Goal: Task Accomplishment & Management: Complete application form

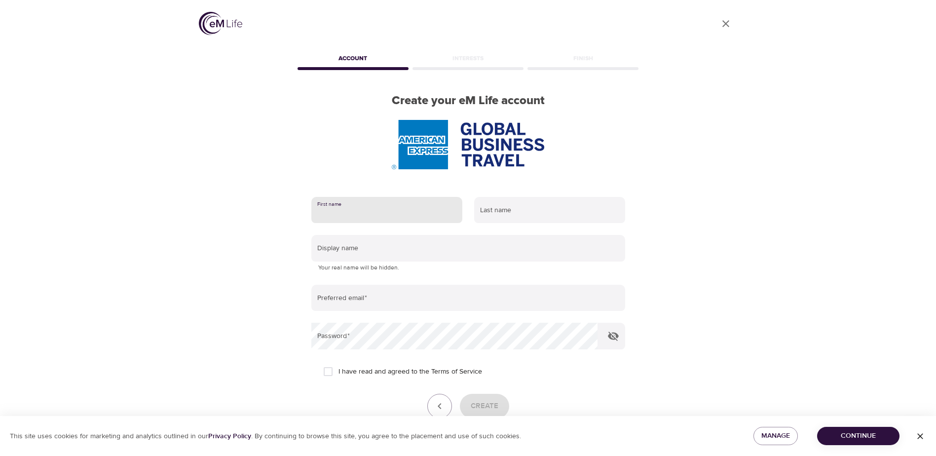
click at [375, 213] on input "text" at bounding box center [386, 210] width 151 height 27
type input "[PERSON_NAME]"
type input "Nordstrom"
type input "[EMAIL_ADDRESS][DOMAIN_NAME]"
click at [331, 372] on input "I have read and agreed to the Terms of Service" at bounding box center [328, 371] width 21 height 21
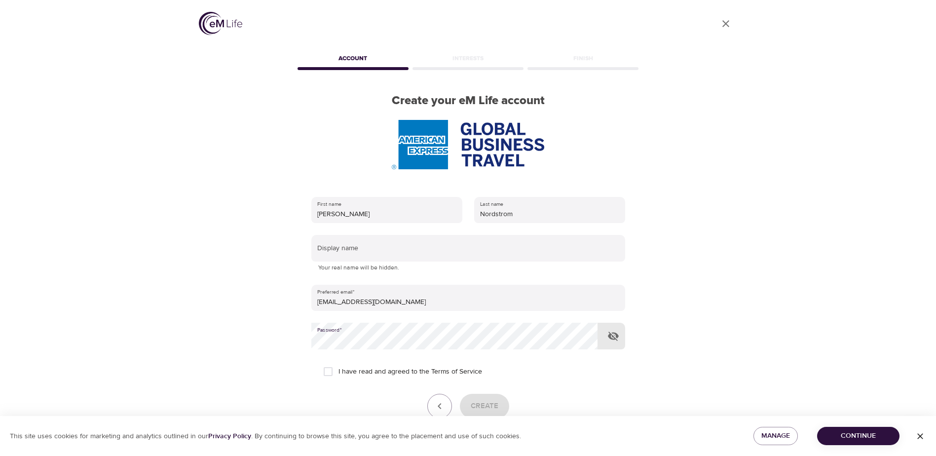
checkbox input "true"
click at [490, 404] on span "Create" at bounding box center [485, 406] width 28 height 13
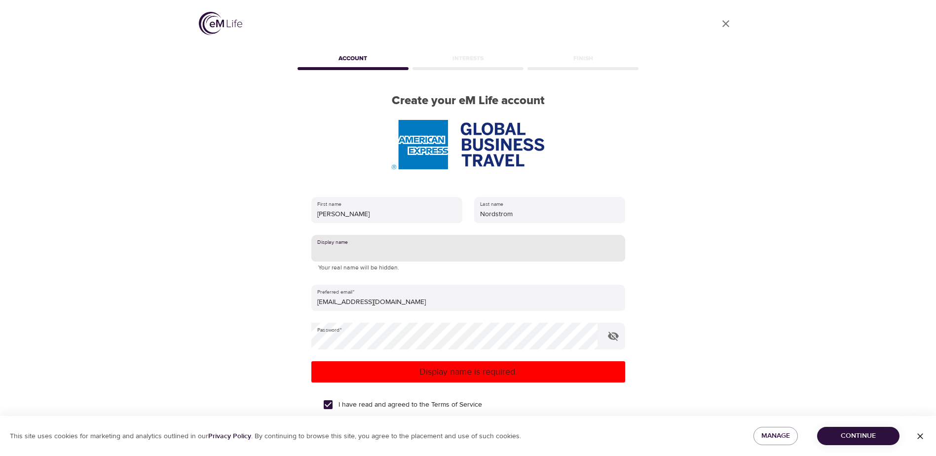
click at [386, 246] on input "text" at bounding box center [468, 248] width 314 height 27
type input "[PERSON_NAME]"
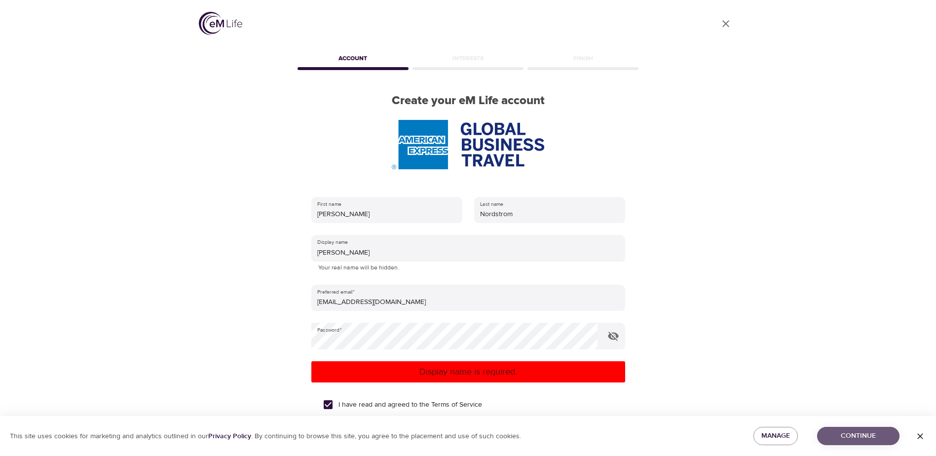
click at [841, 437] on span "Continue" at bounding box center [858, 436] width 67 height 12
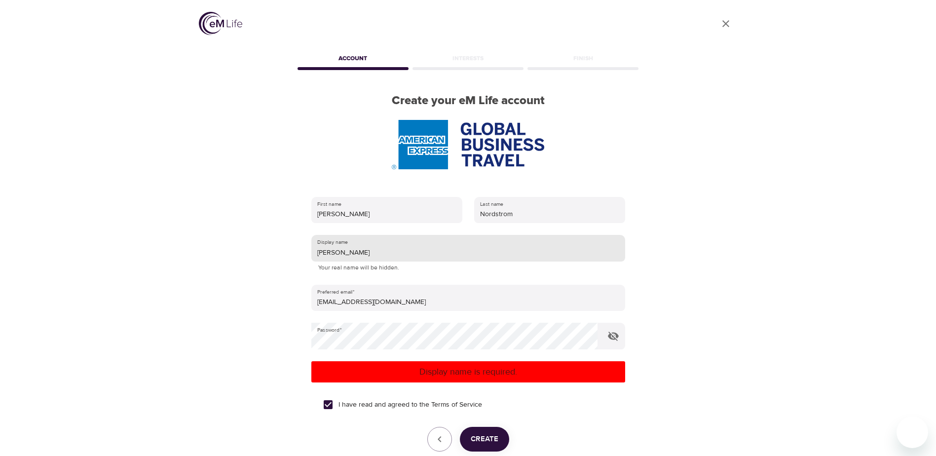
click at [347, 254] on input "[PERSON_NAME]" at bounding box center [468, 248] width 314 height 27
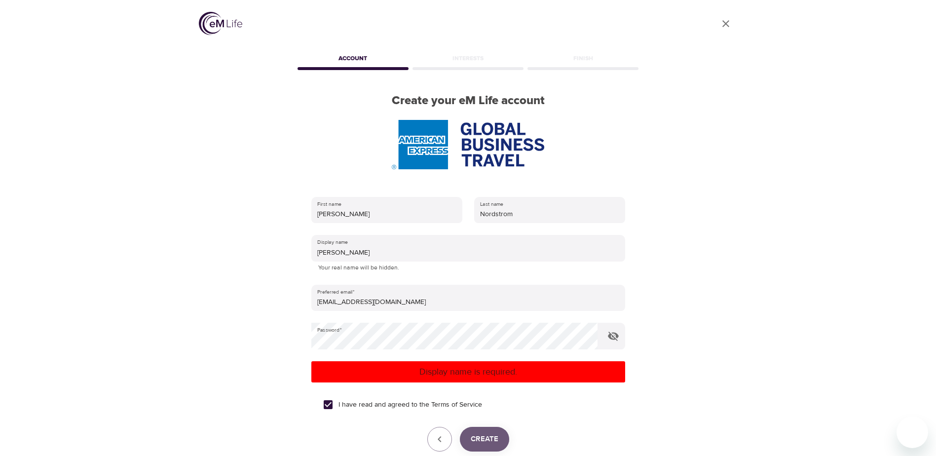
click at [484, 438] on span "Create" at bounding box center [485, 439] width 28 height 13
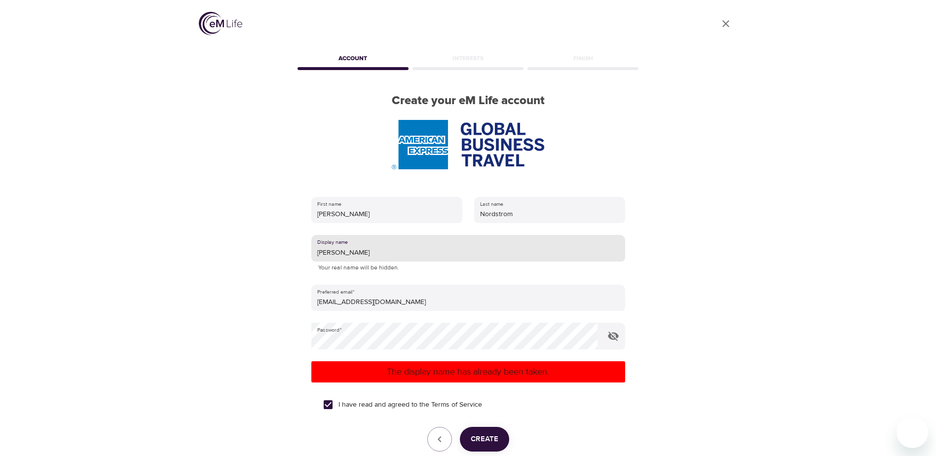
click at [368, 254] on input "[PERSON_NAME]" at bounding box center [468, 248] width 314 height 27
drag, startPoint x: 368, startPoint y: 254, endPoint x: 220, endPoint y: 257, distance: 148.6
click at [223, 255] on div "User Profile Account Interests Finish Create your eM Life account First name [P…" at bounding box center [468, 228] width 563 height 456
type input "Christy2025"
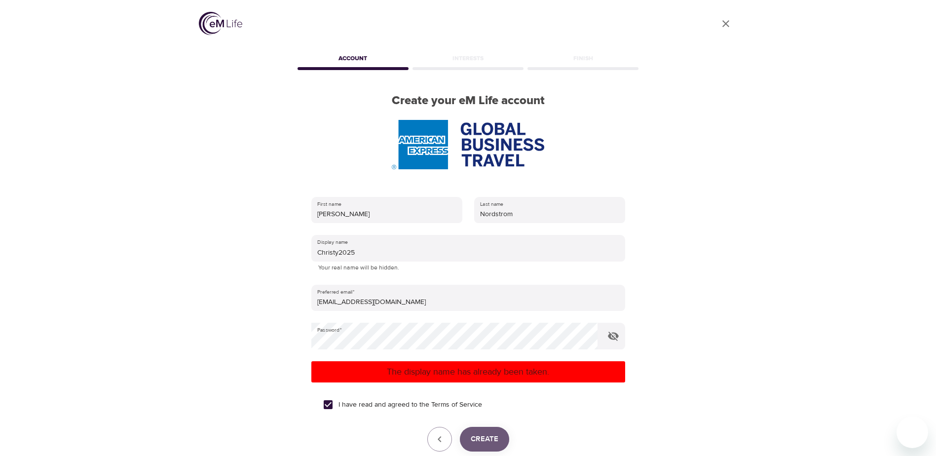
click at [492, 439] on span "Create" at bounding box center [485, 439] width 28 height 13
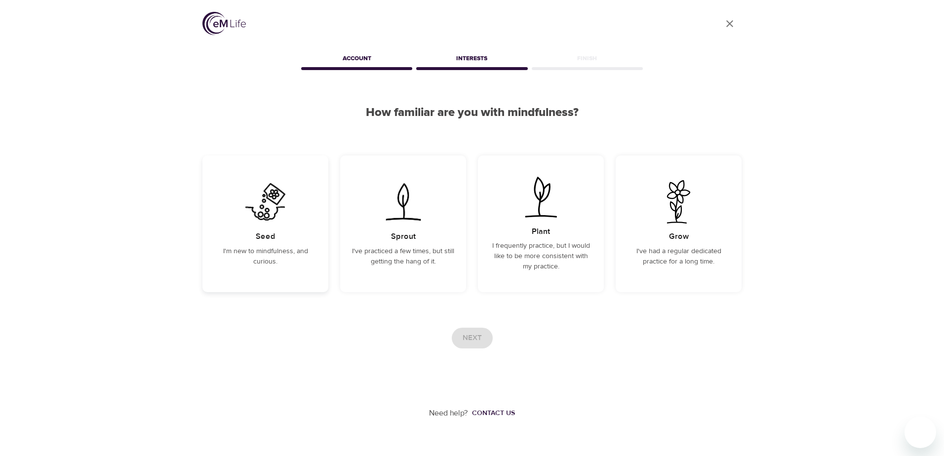
click at [277, 272] on div "Seed I'm new to mindfulness, and curious." at bounding box center [265, 223] width 126 height 137
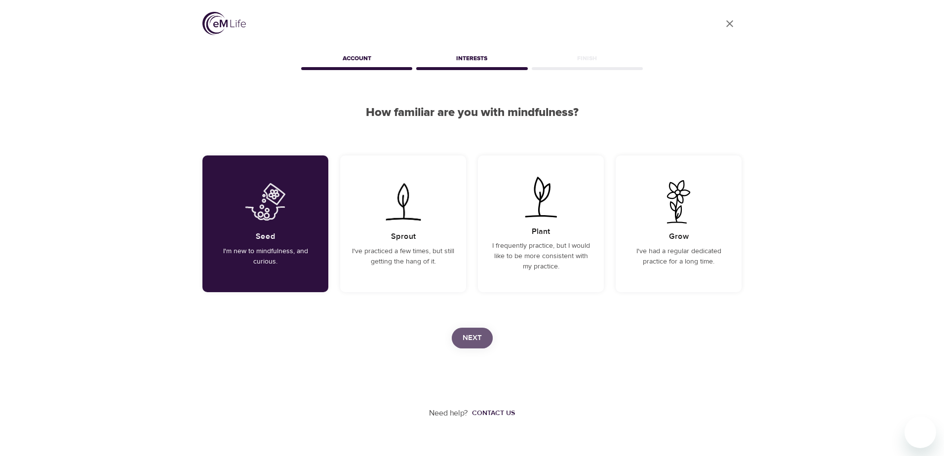
click at [482, 332] on button "Next" at bounding box center [472, 338] width 41 height 21
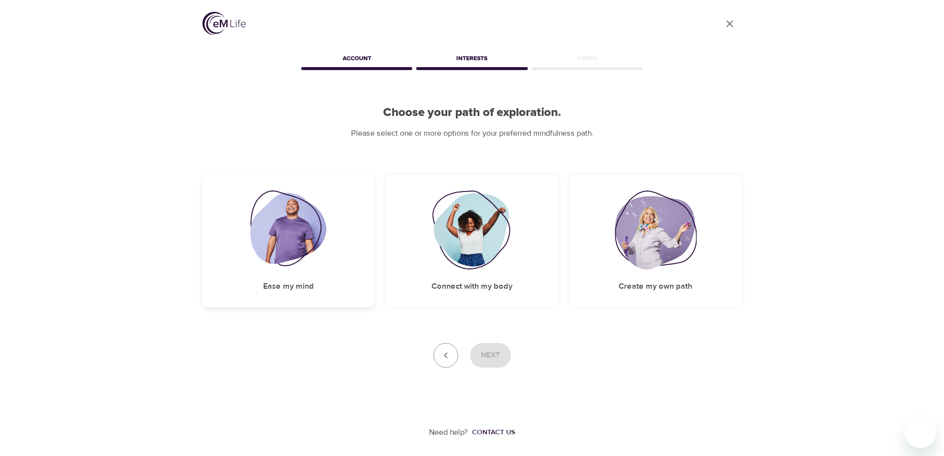
click at [339, 283] on div "Ease my mind" at bounding box center [288, 241] width 172 height 133
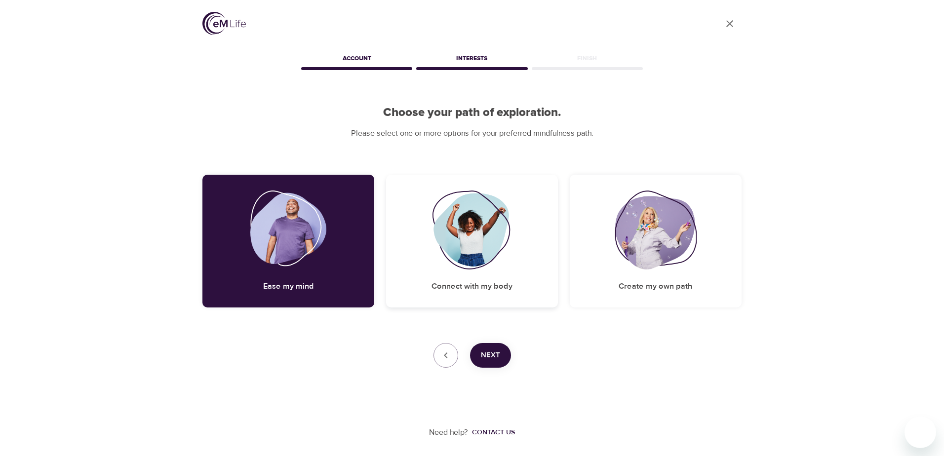
click at [439, 280] on div "Connect with my body" at bounding box center [472, 241] width 172 height 133
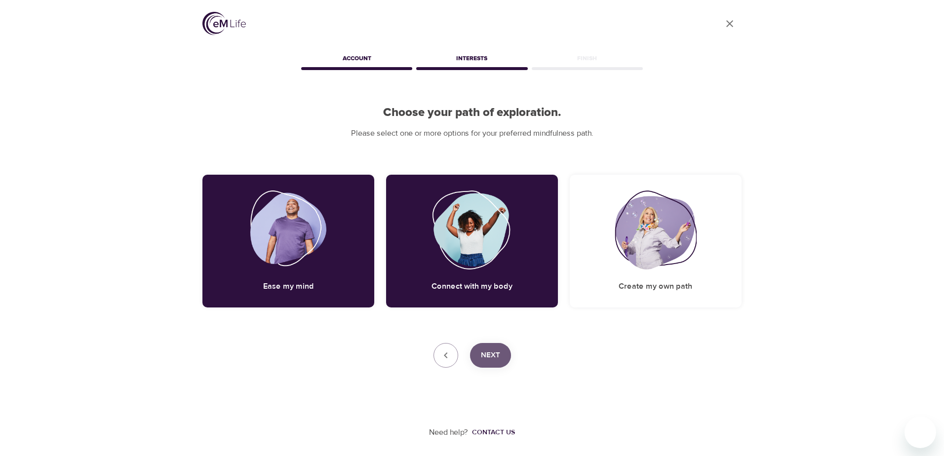
click at [490, 356] on span "Next" at bounding box center [490, 355] width 19 height 13
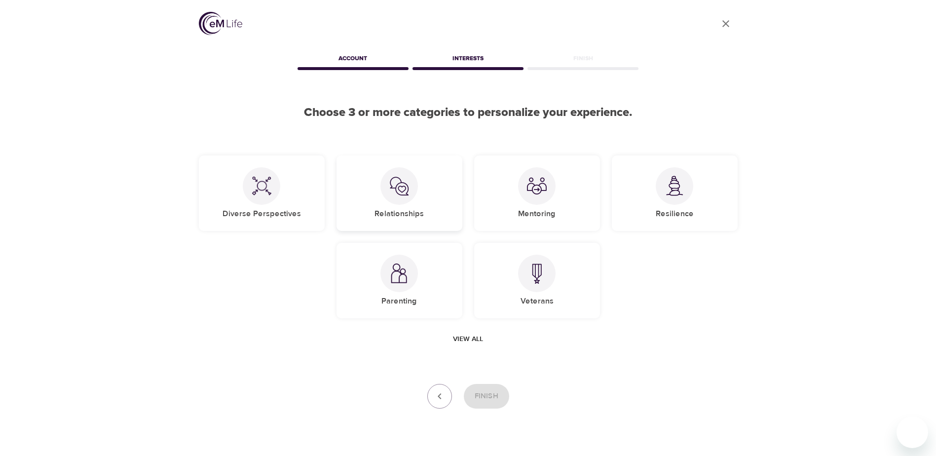
click at [380, 203] on div "Relationships" at bounding box center [400, 193] width 126 height 76
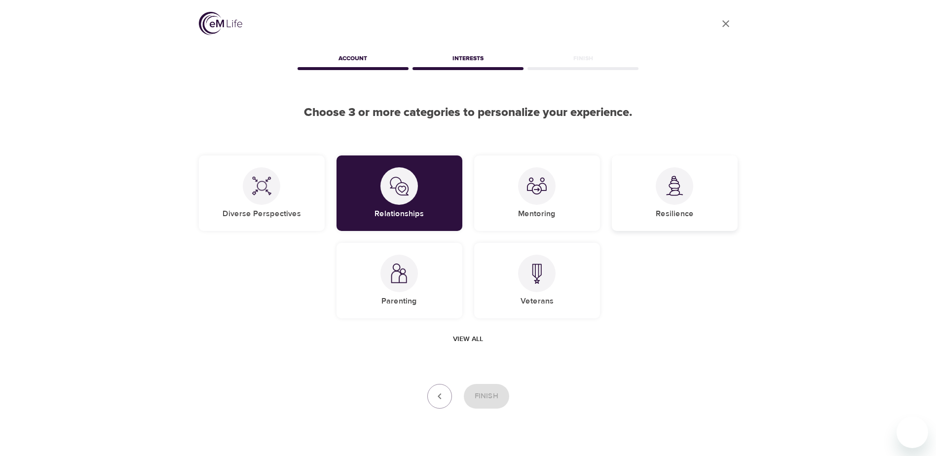
click at [621, 202] on div "Resilience" at bounding box center [675, 193] width 126 height 76
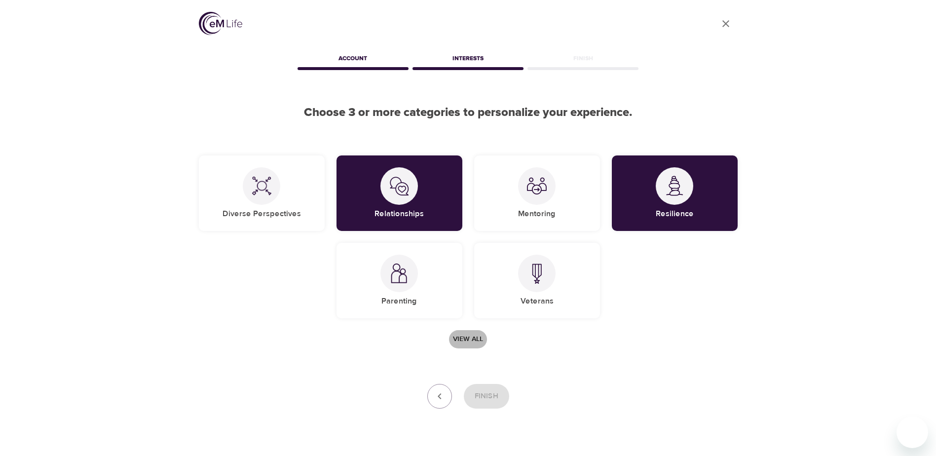
click at [465, 341] on span "View all" at bounding box center [468, 339] width 30 height 12
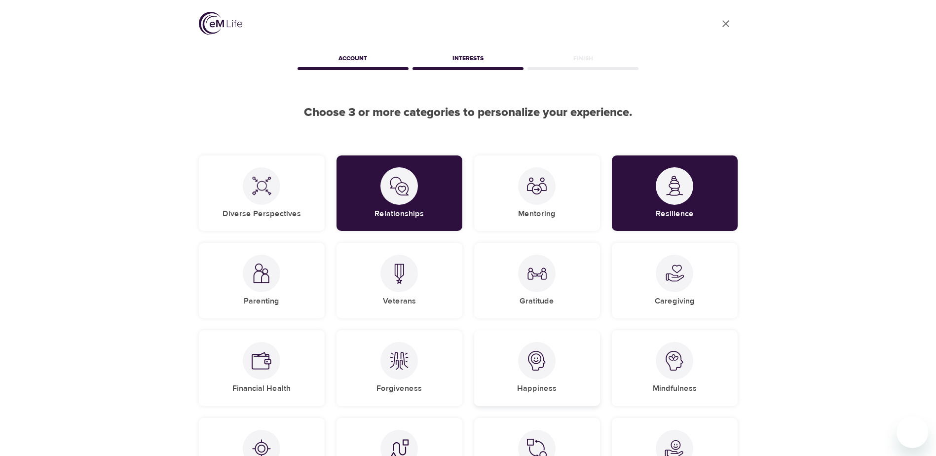
click at [527, 378] on div "Happiness" at bounding box center [537, 368] width 126 height 76
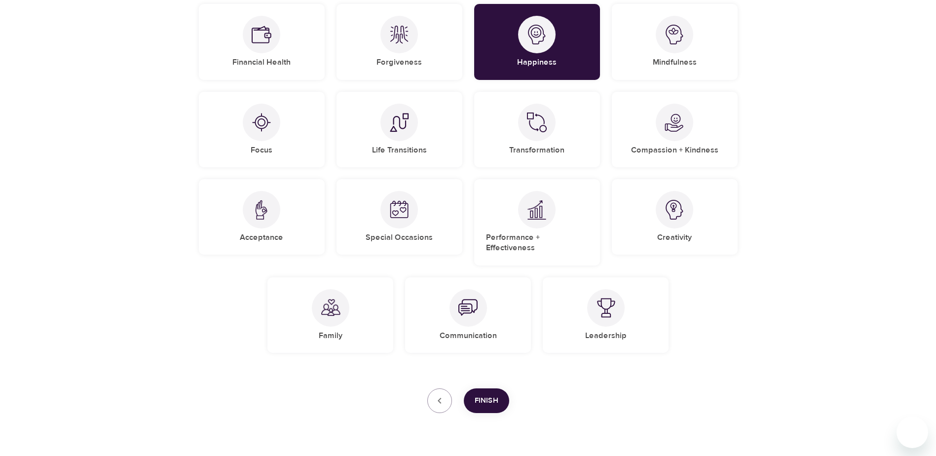
scroll to position [344, 0]
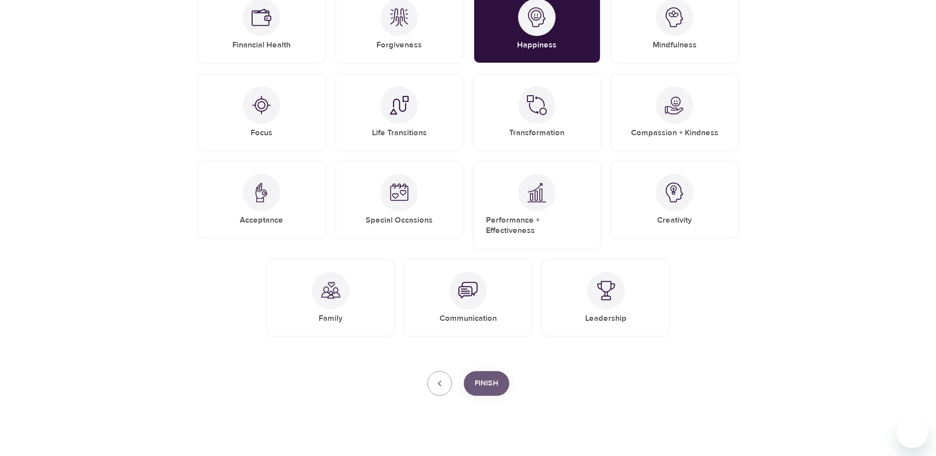
click at [494, 377] on span "Finish" at bounding box center [487, 383] width 24 height 13
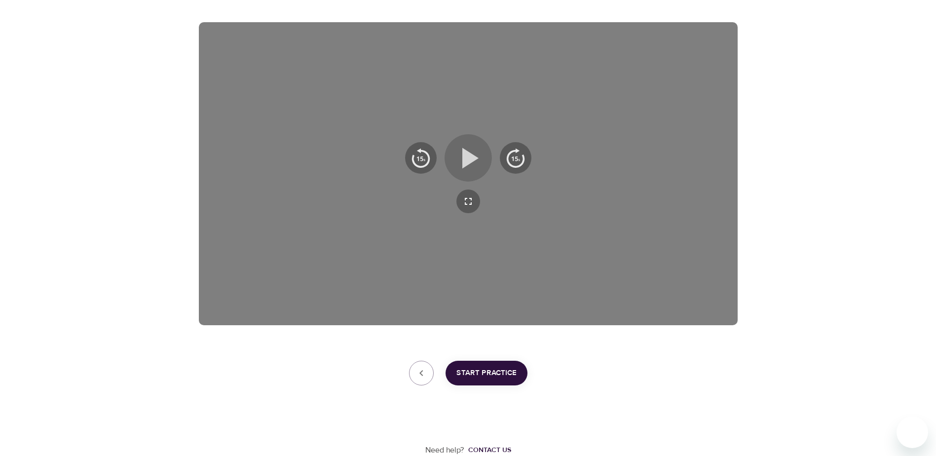
click at [468, 159] on icon "button" at bounding box center [470, 158] width 16 height 21
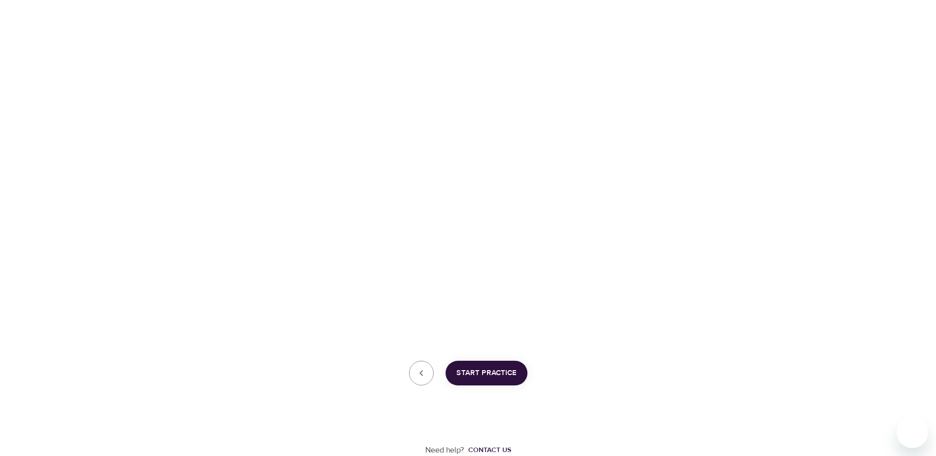
click at [498, 381] on button "Start Practice" at bounding box center [487, 373] width 82 height 25
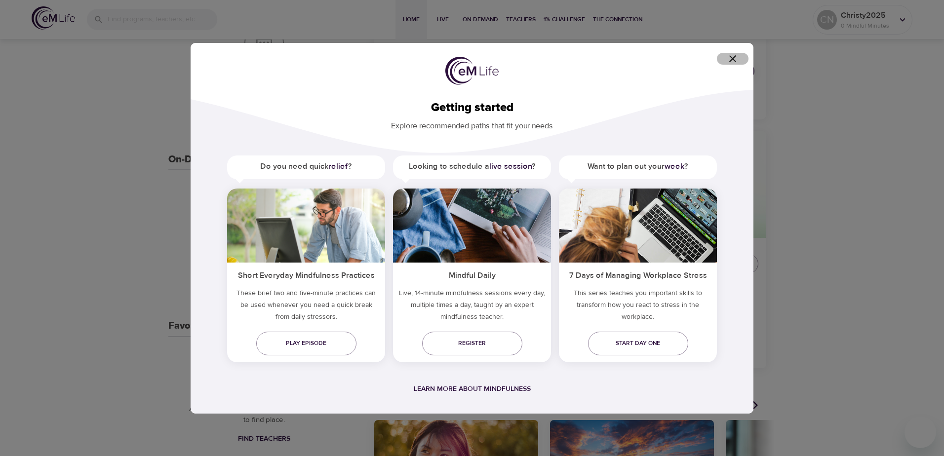
click at [732, 58] on icon "button" at bounding box center [732, 58] width 7 height 7
